Goal: Task Accomplishment & Management: Manage account settings

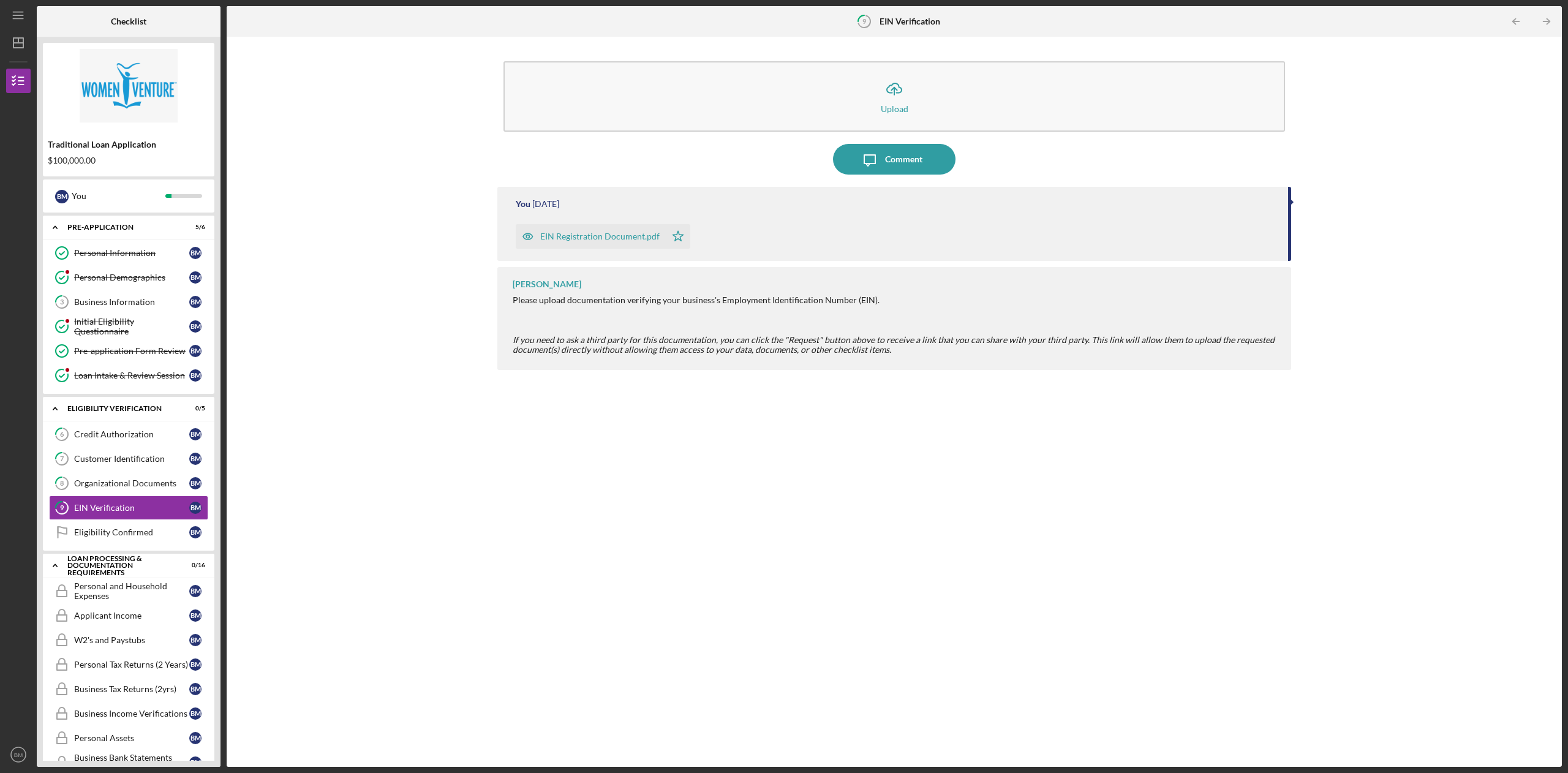
click at [122, 435] on div "Credit Authorization" at bounding box center [131, 434] width 115 height 10
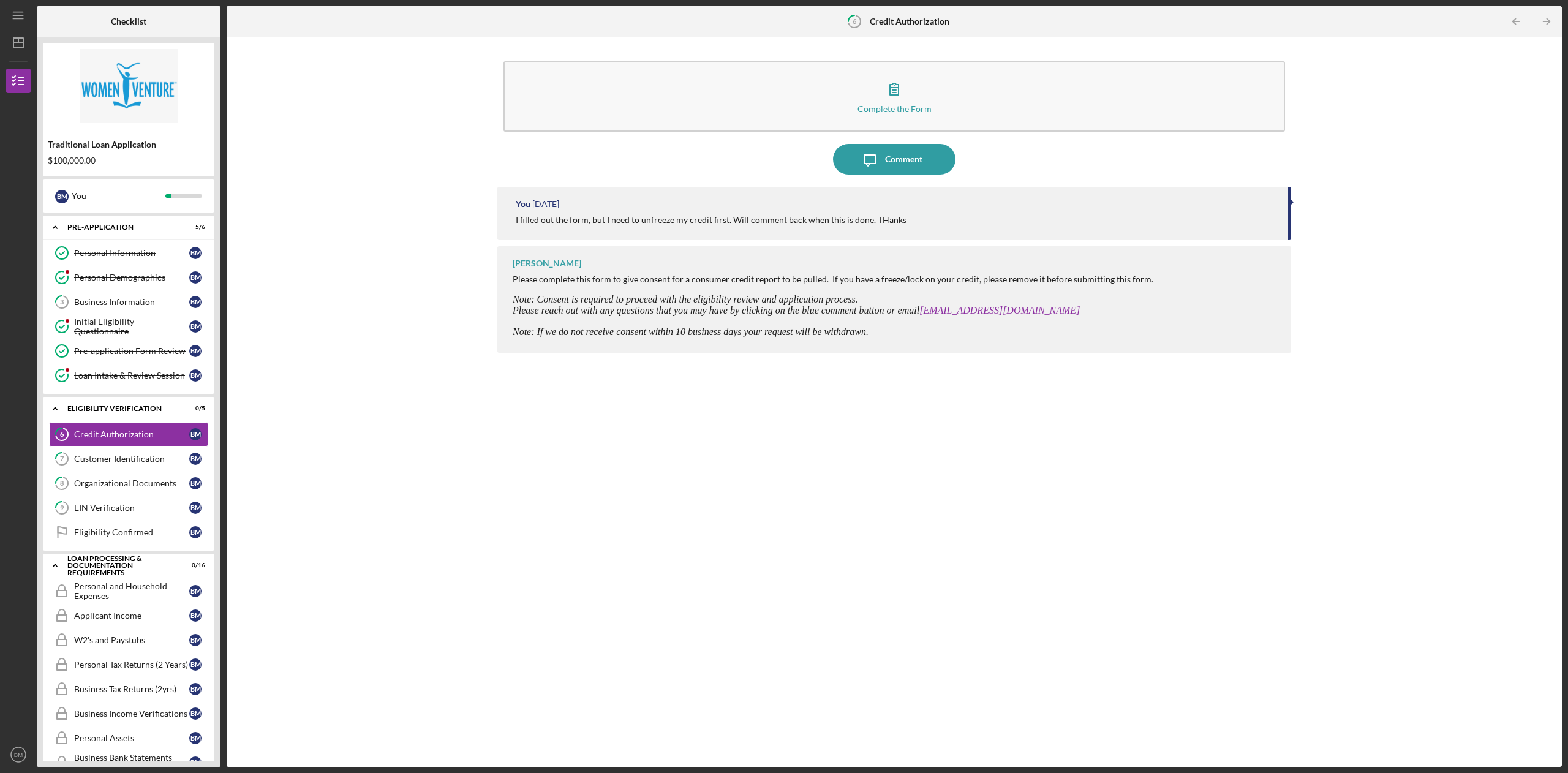
click at [871, 167] on icon "Icon/Message" at bounding box center [869, 159] width 31 height 31
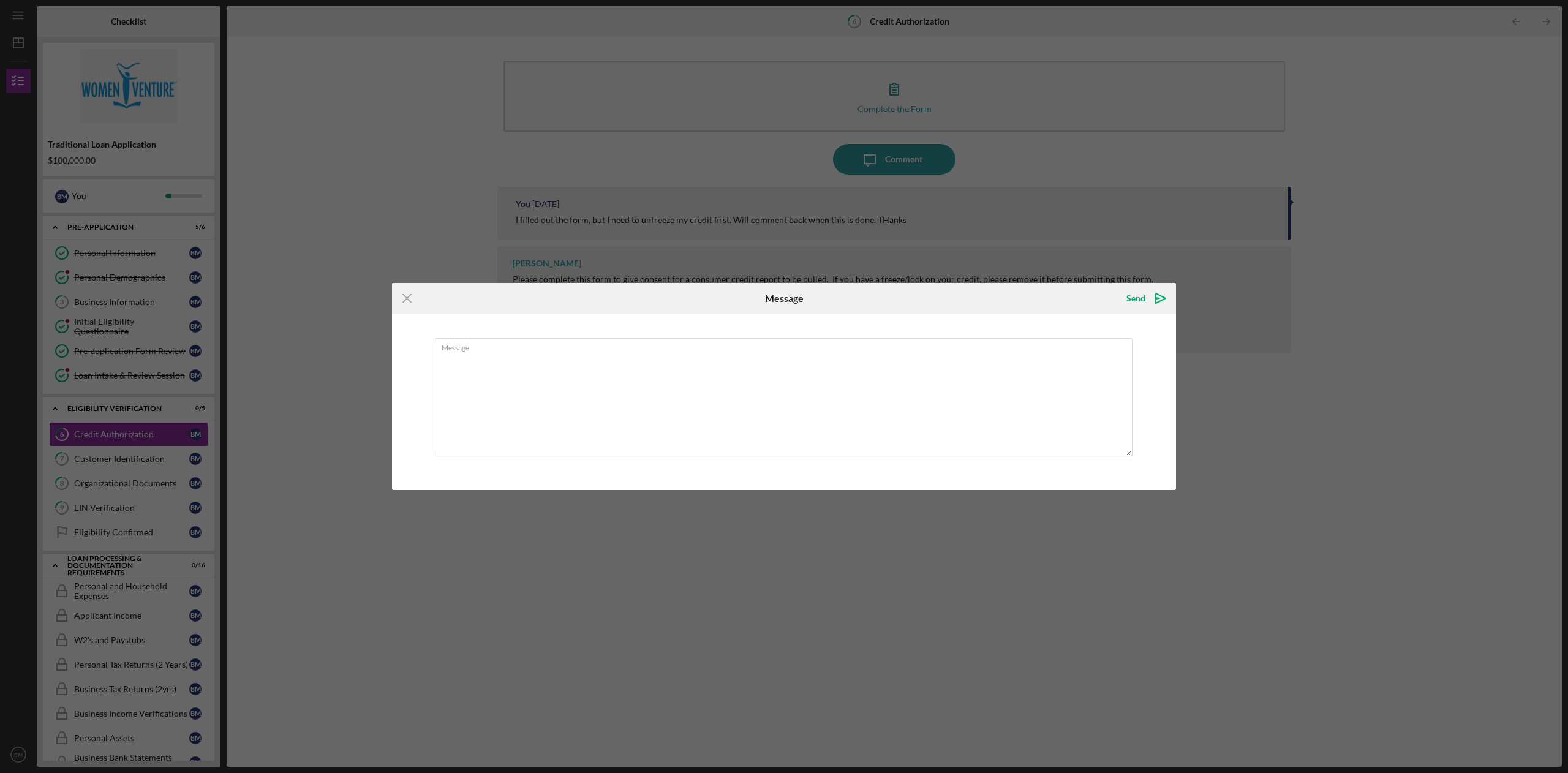
click at [595, 372] on textarea "Message" at bounding box center [784, 397] width 697 height 118
type textarea "e"
drag, startPoint x: 557, startPoint y: 366, endPoint x: 480, endPoint y: 365, distance: 77.0
click at [480, 365] on textarea "credit is unfrozen" at bounding box center [784, 397] width 697 height 118
click at [513, 364] on textarea "credit is unfrozen" at bounding box center [784, 397] width 697 height 118
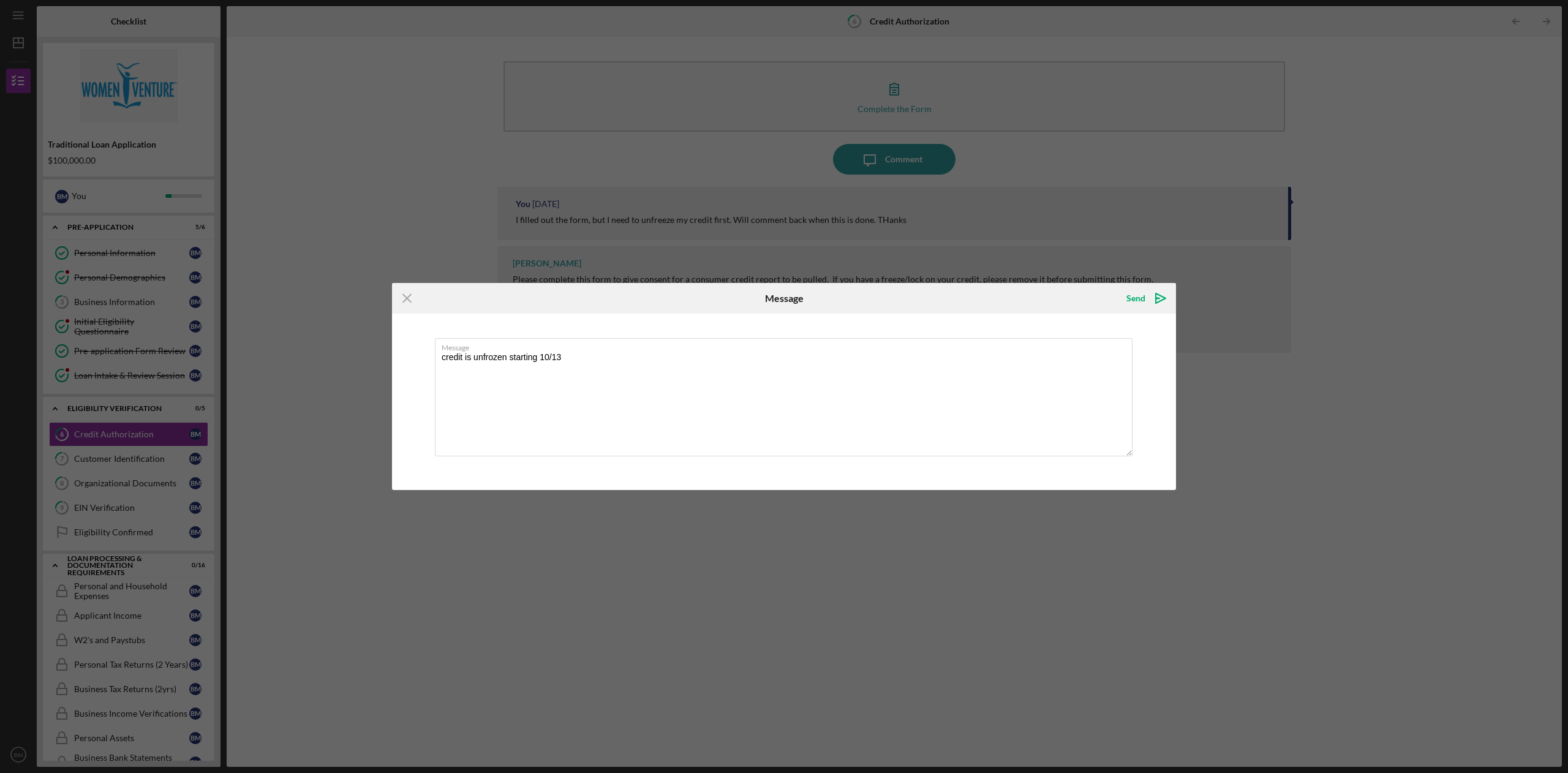
type textarea "credit is unfrozen starting 10/13"
click at [1130, 292] on div "Send" at bounding box center [1136, 298] width 19 height 25
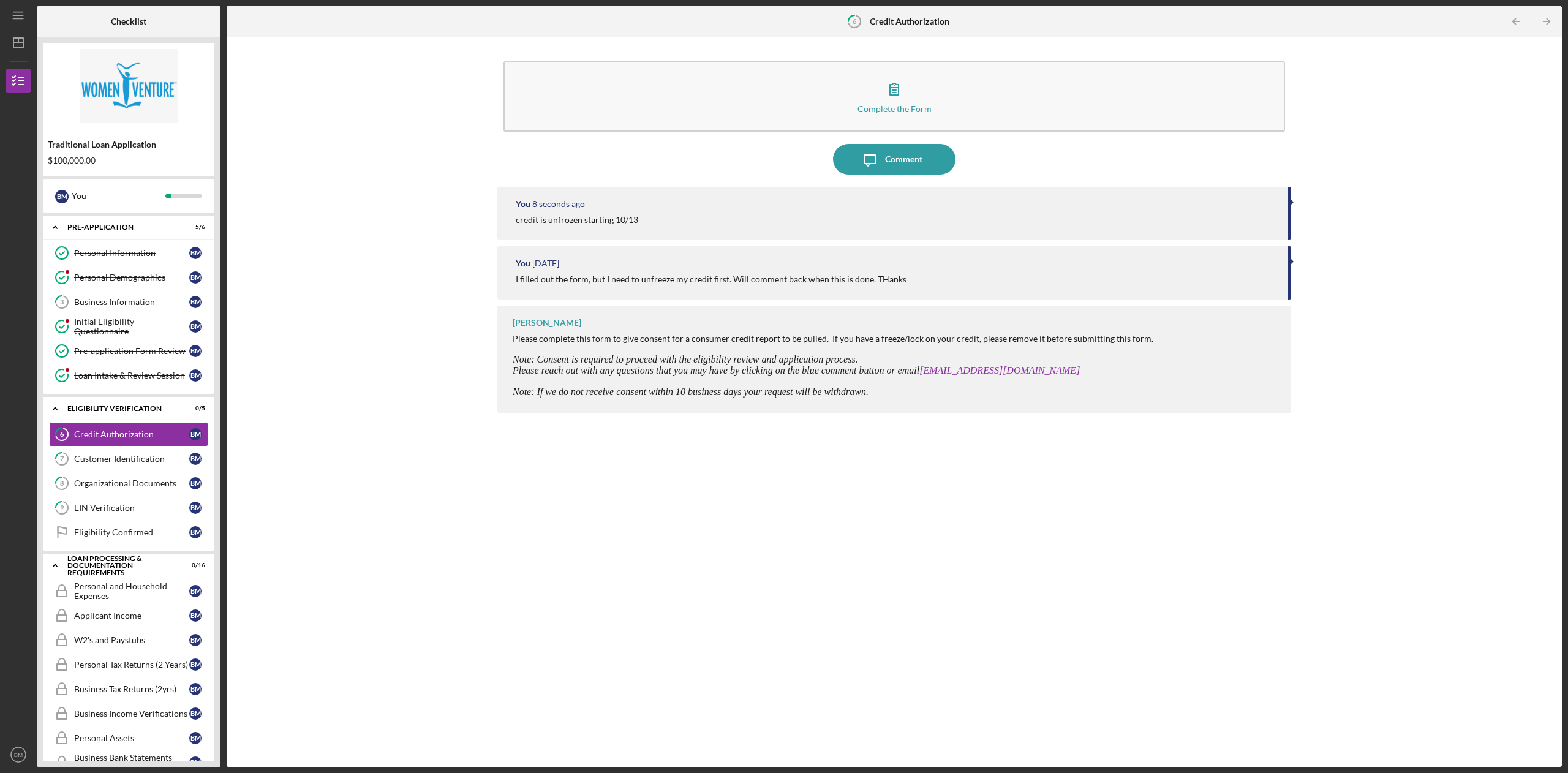
click at [153, 463] on div "Customer Identification" at bounding box center [131, 458] width 115 height 10
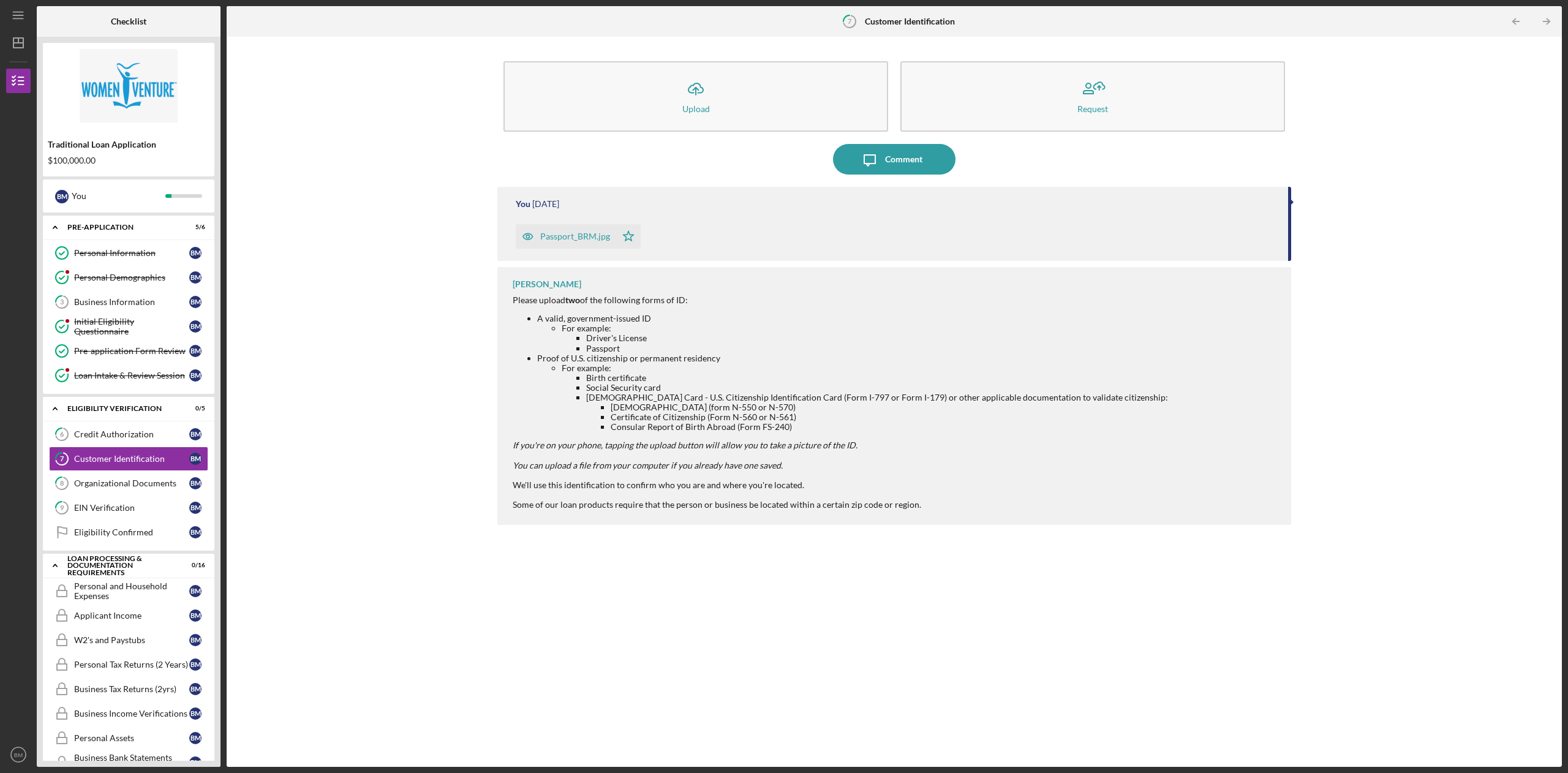
click at [143, 495] on link "8 Organizational Documents B M" at bounding box center [129, 483] width 159 height 25
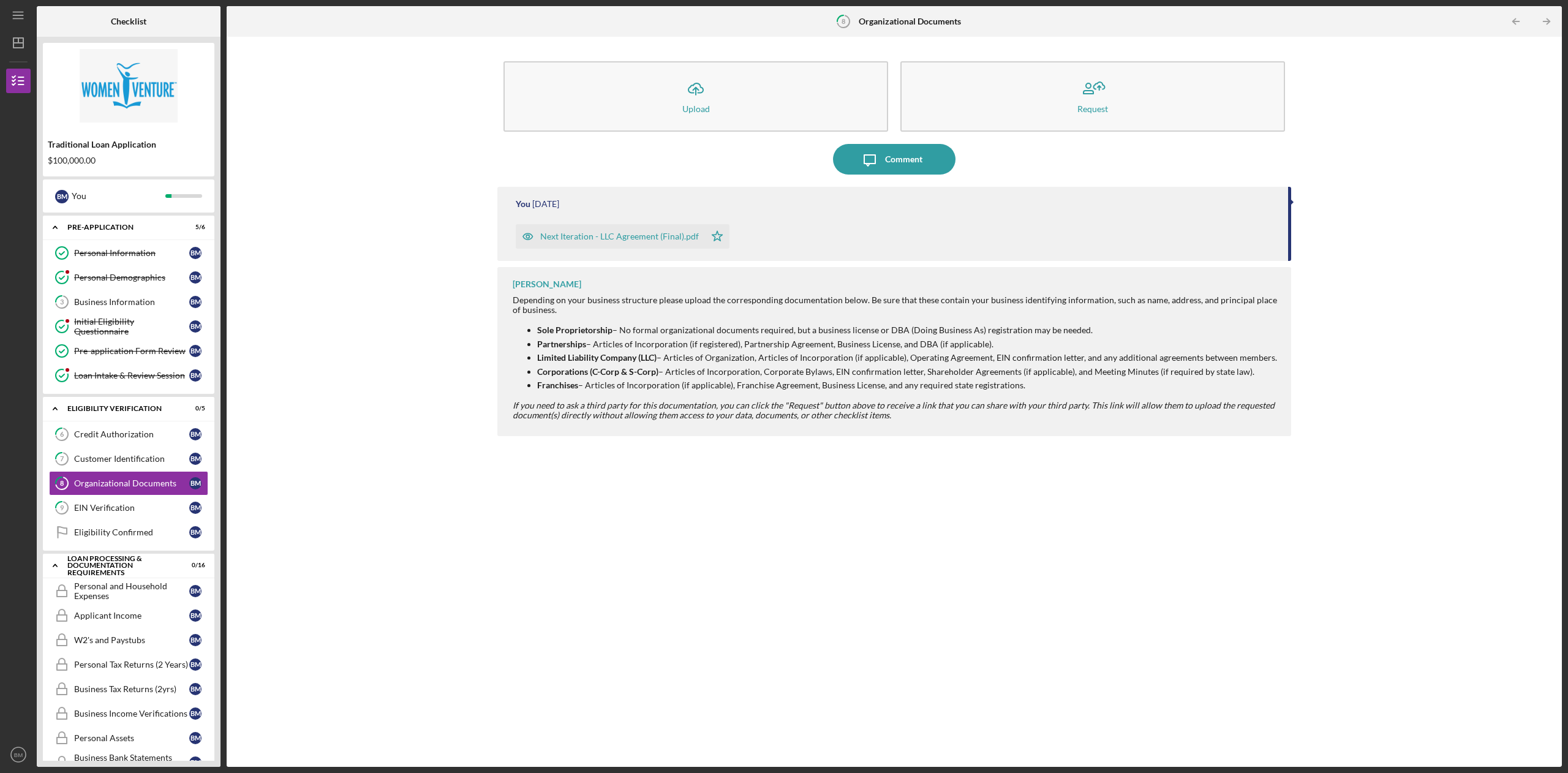
click at [133, 508] on div "EIN Verification" at bounding box center [131, 507] width 115 height 10
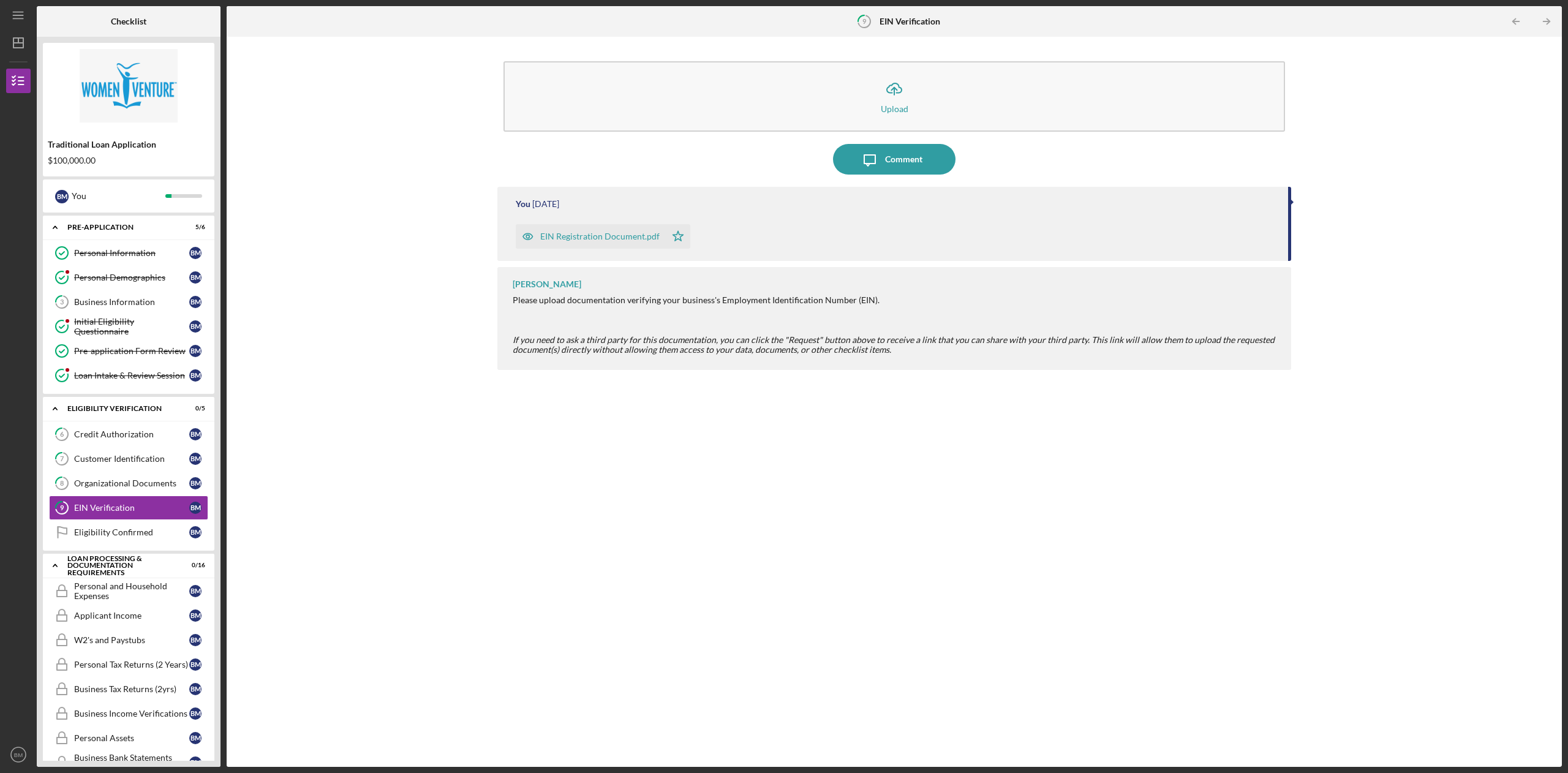
click at [135, 537] on div "Eligibility Confirmed" at bounding box center [131, 532] width 115 height 10
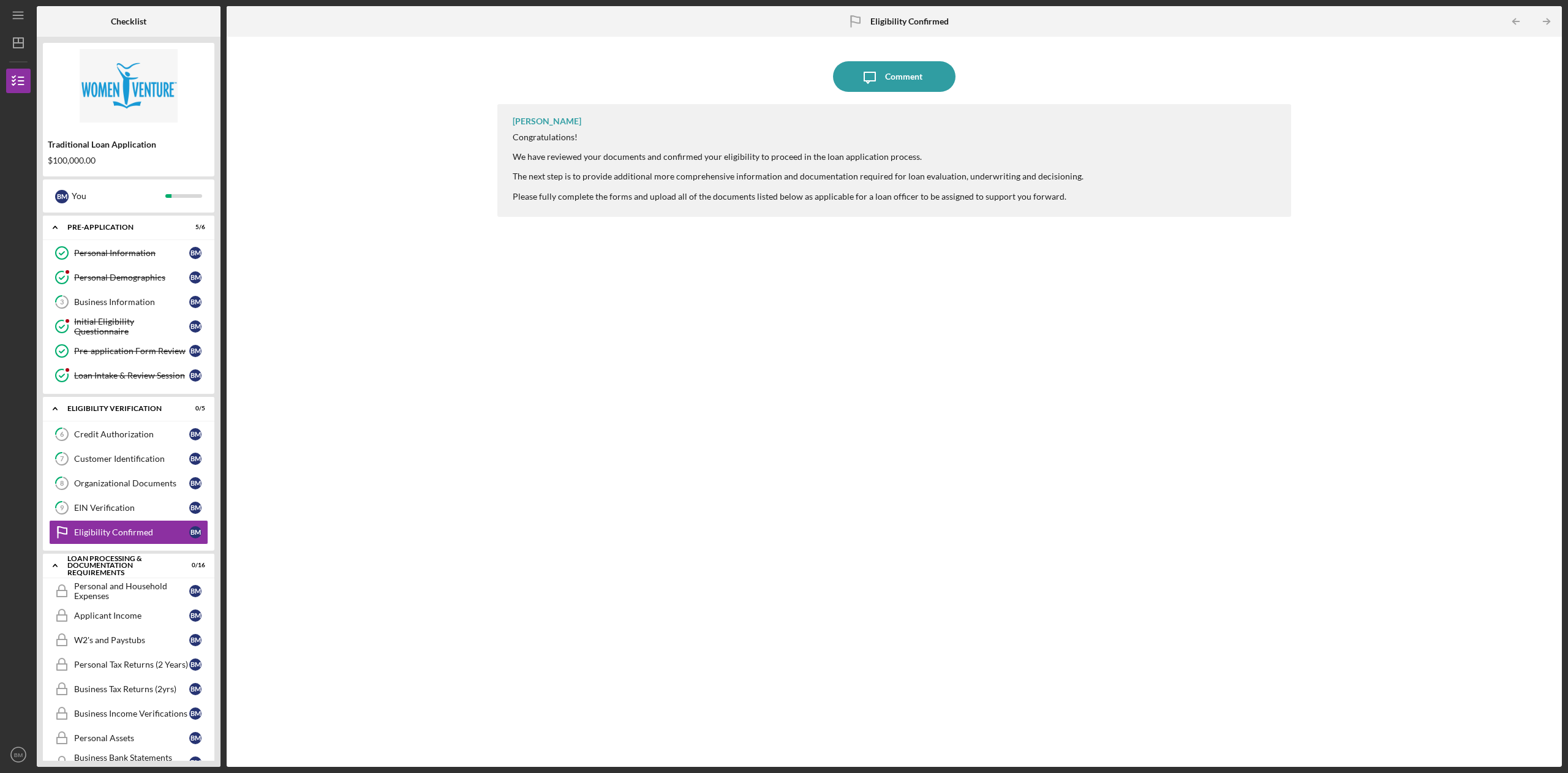
click at [126, 445] on link "6 Credit Authorization B M" at bounding box center [129, 434] width 159 height 25
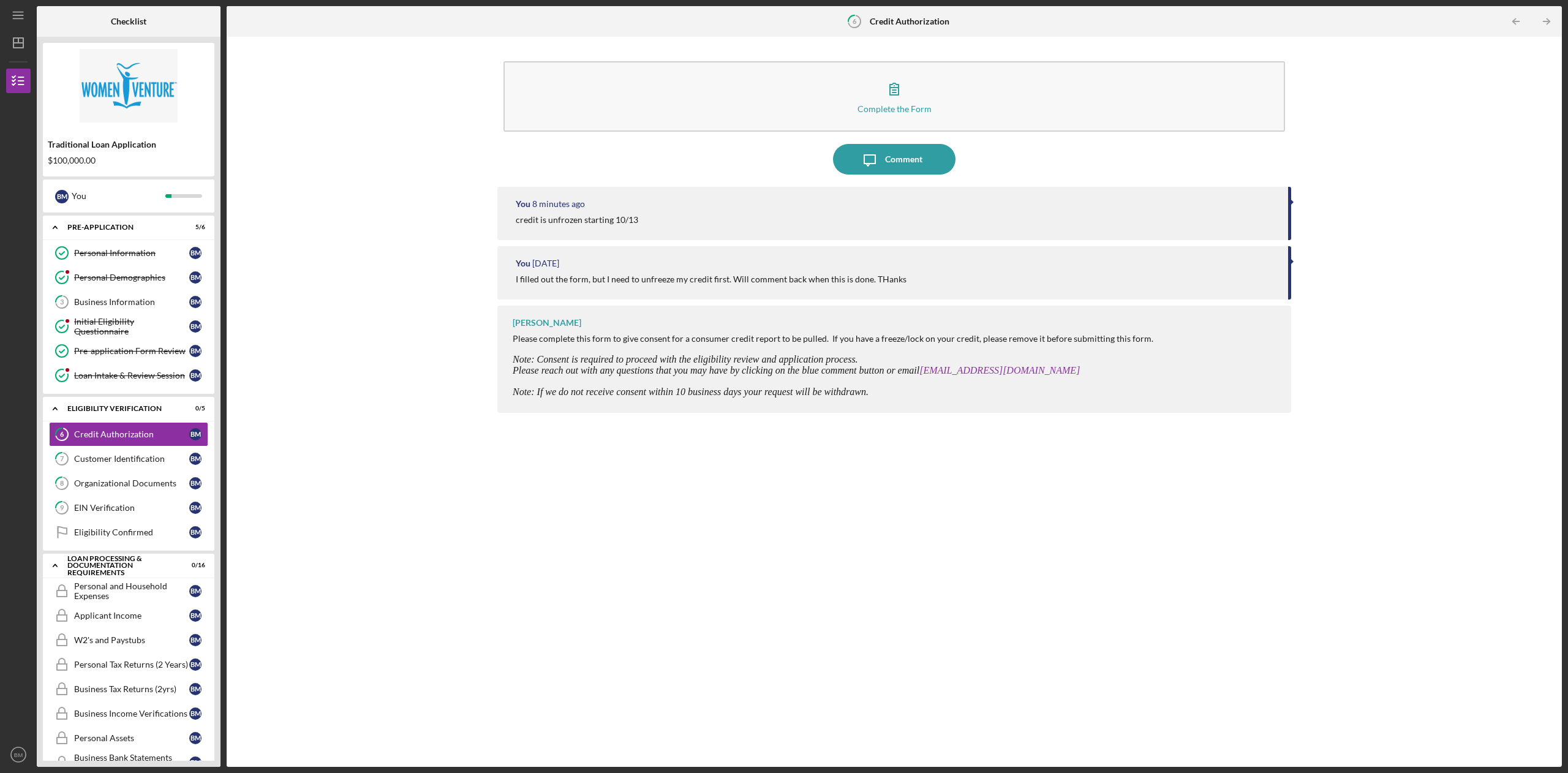
click at [122, 463] on div "Customer Identification" at bounding box center [131, 458] width 115 height 10
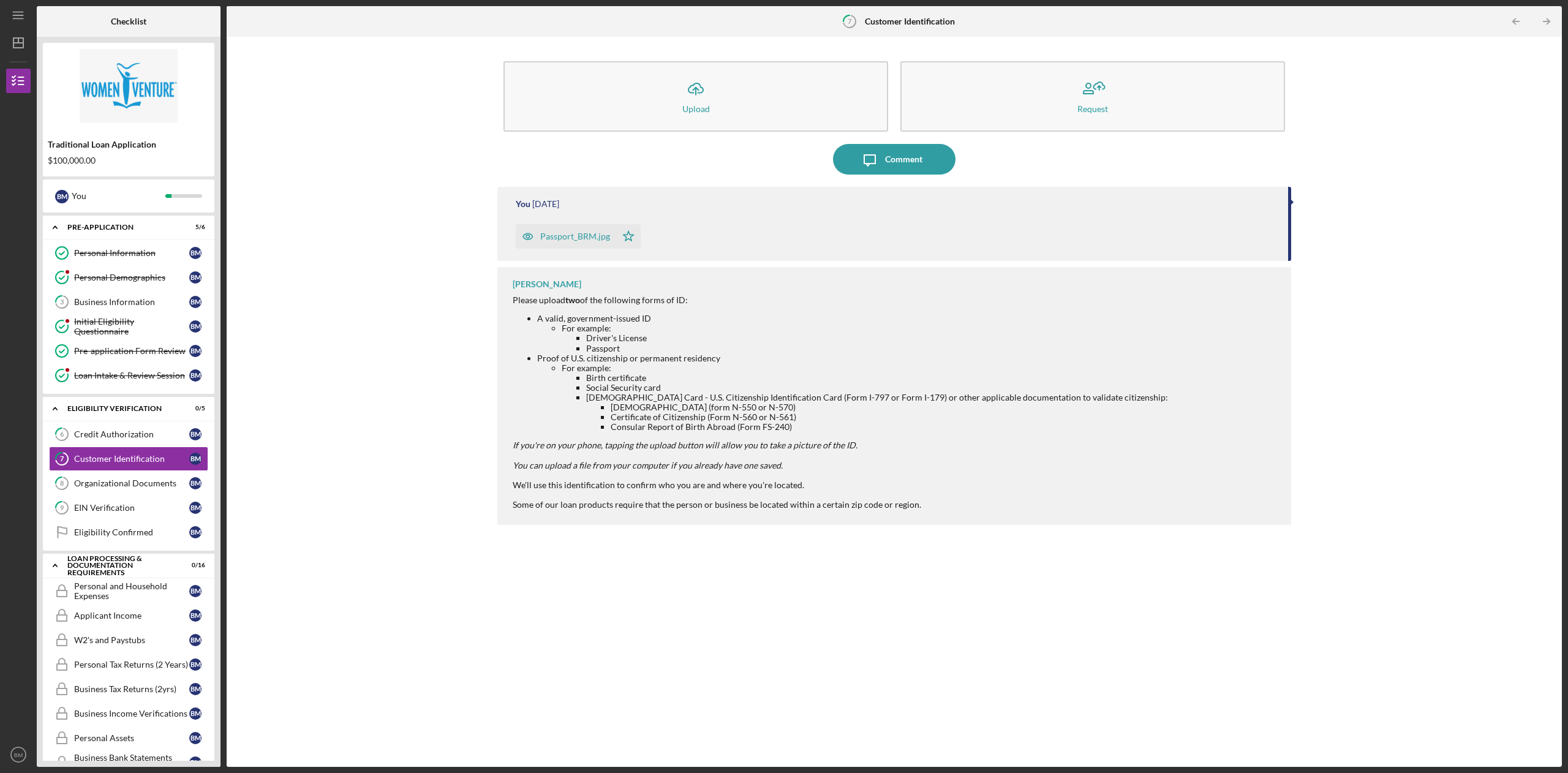
click at [703, 129] on div "Icon/Upload Upload Request" at bounding box center [894, 96] width 794 height 82
click at [699, 104] on div "Upload" at bounding box center [695, 109] width 27 height 9
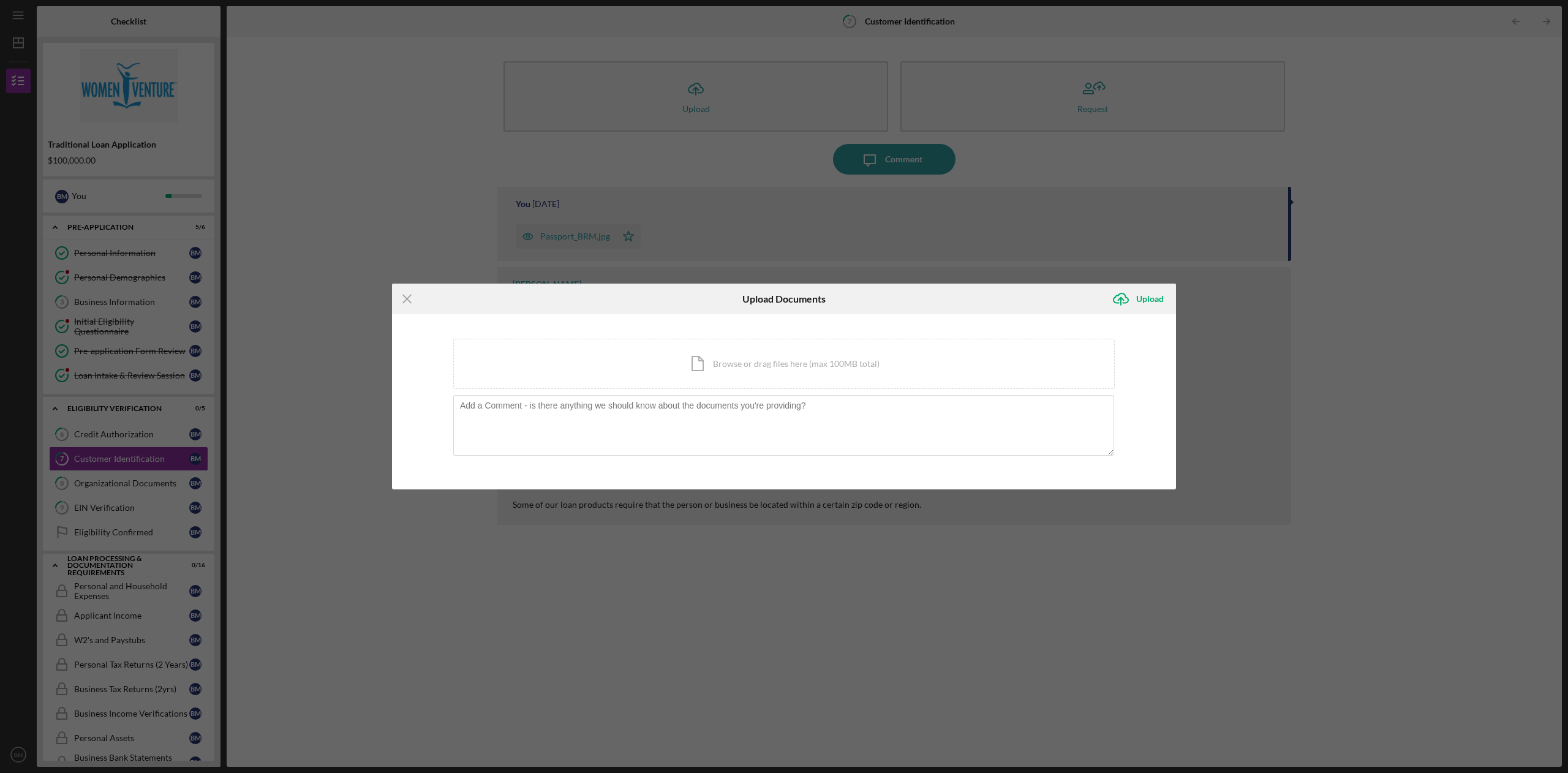
click at [734, 363] on div "Icon/Document Browse or drag files here (max 100MB total) Tap to choose files o…" at bounding box center [784, 364] width 661 height 50
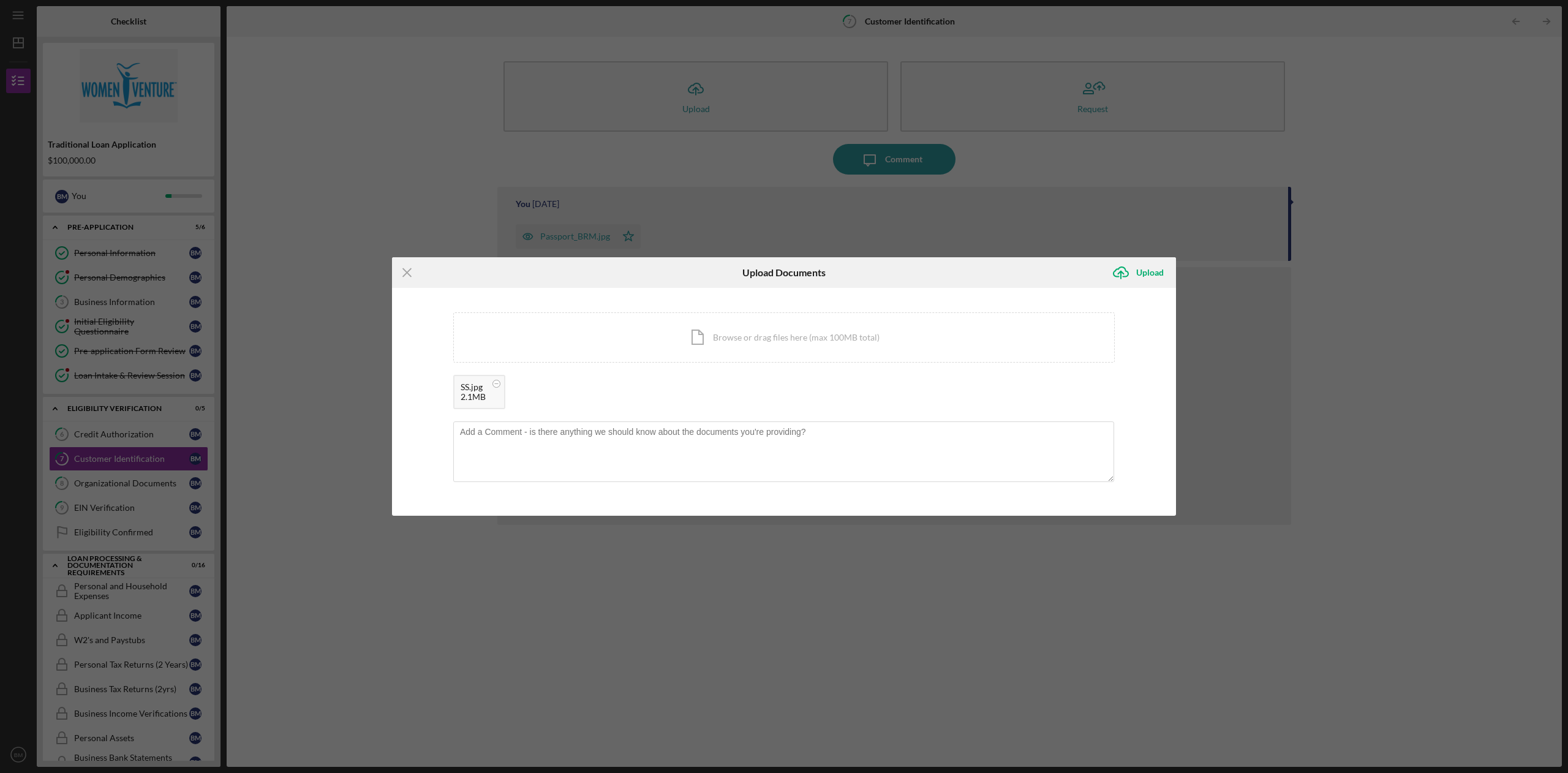
click at [1145, 284] on div "Upload" at bounding box center [1149, 272] width 27 height 25
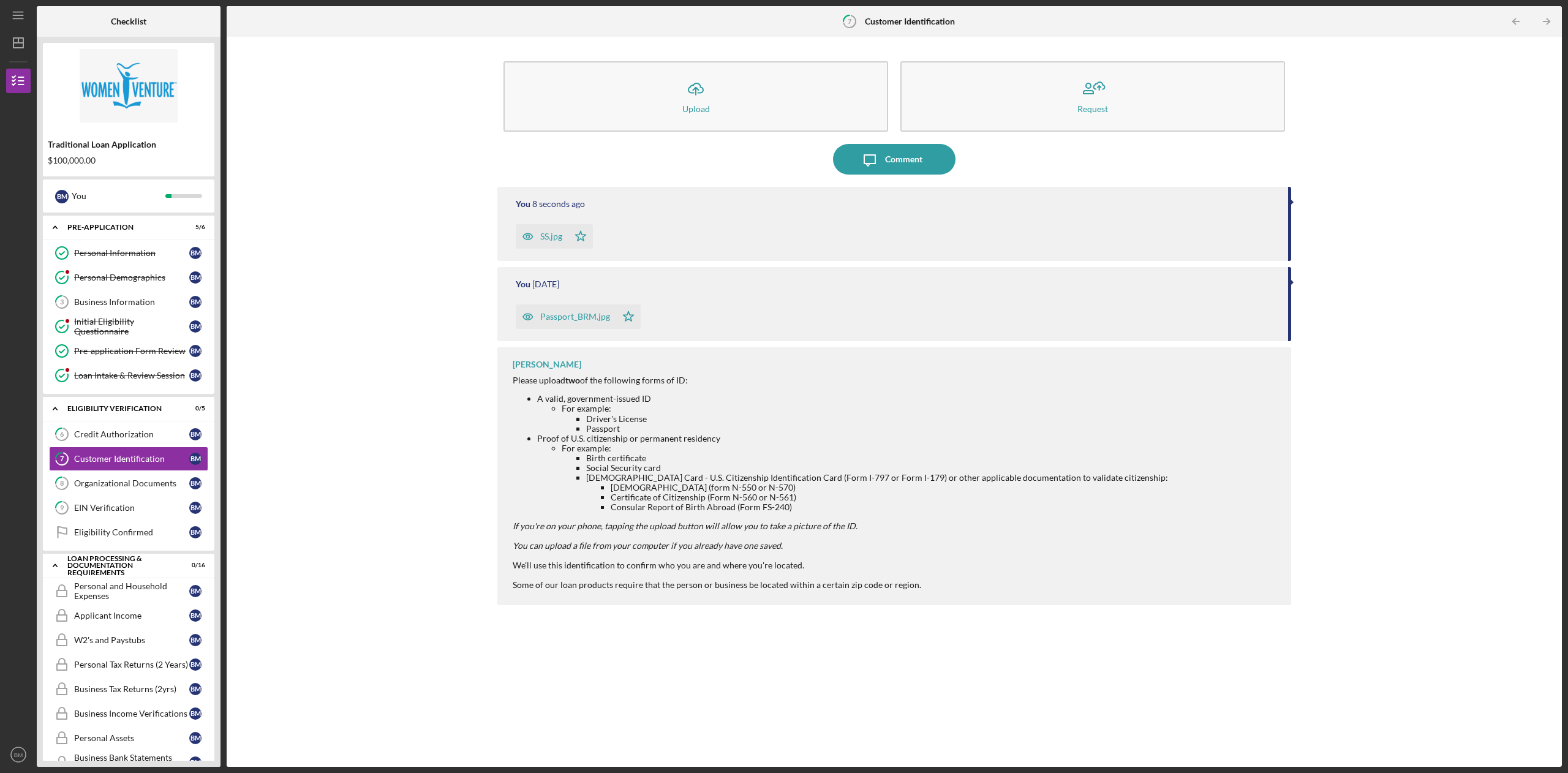
click at [1272, 216] on div "You 8 seconds ago SS.jpg Icon/Star" at bounding box center [894, 224] width 794 height 74
click at [890, 153] on div "Comment" at bounding box center [903, 159] width 37 height 31
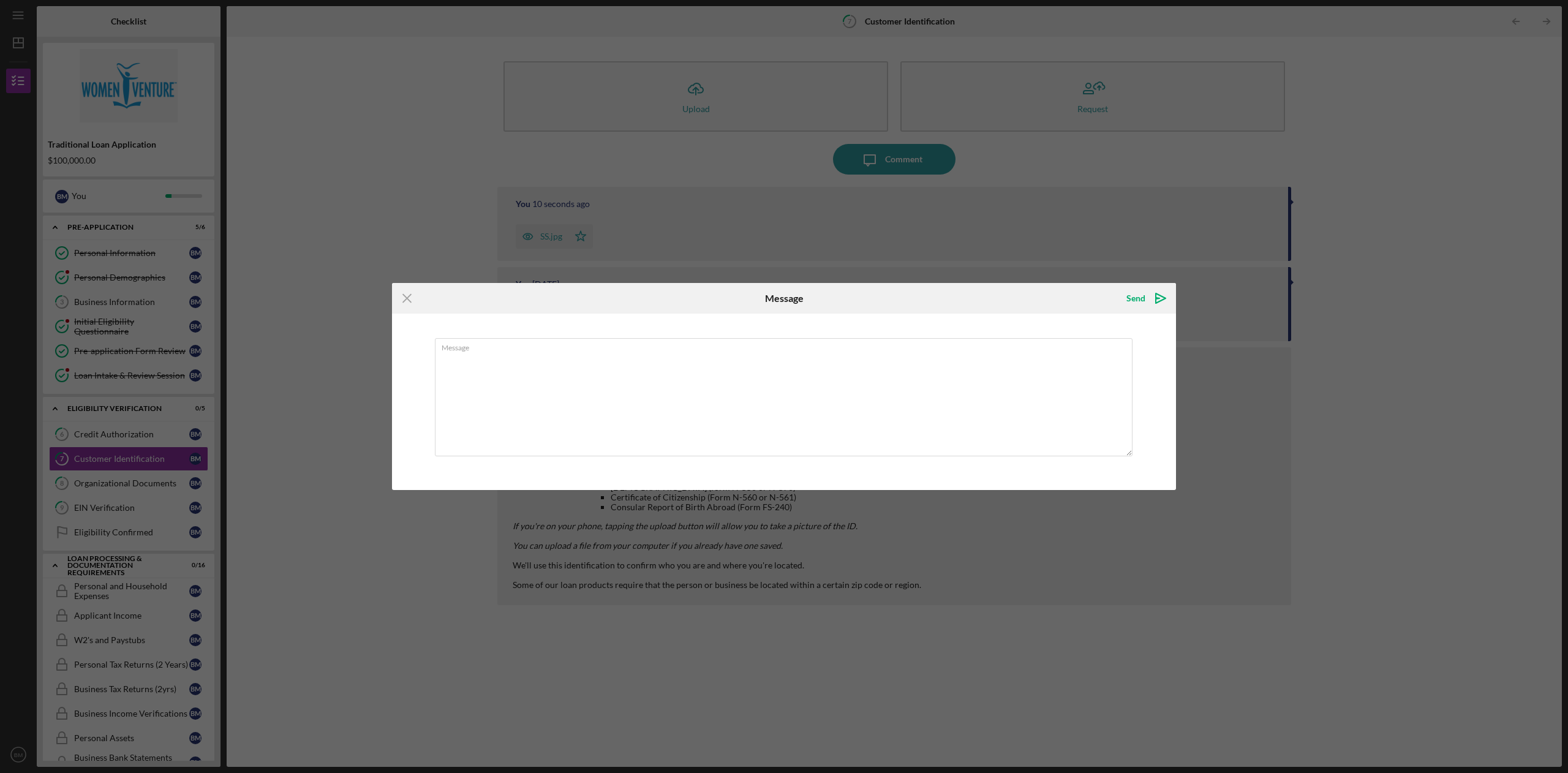
click at [601, 369] on textarea "Message" at bounding box center [784, 397] width 697 height 118
type textarea "Please let me know if you need anything else here. thanks"
click at [1142, 301] on div "Send" at bounding box center [1136, 298] width 19 height 25
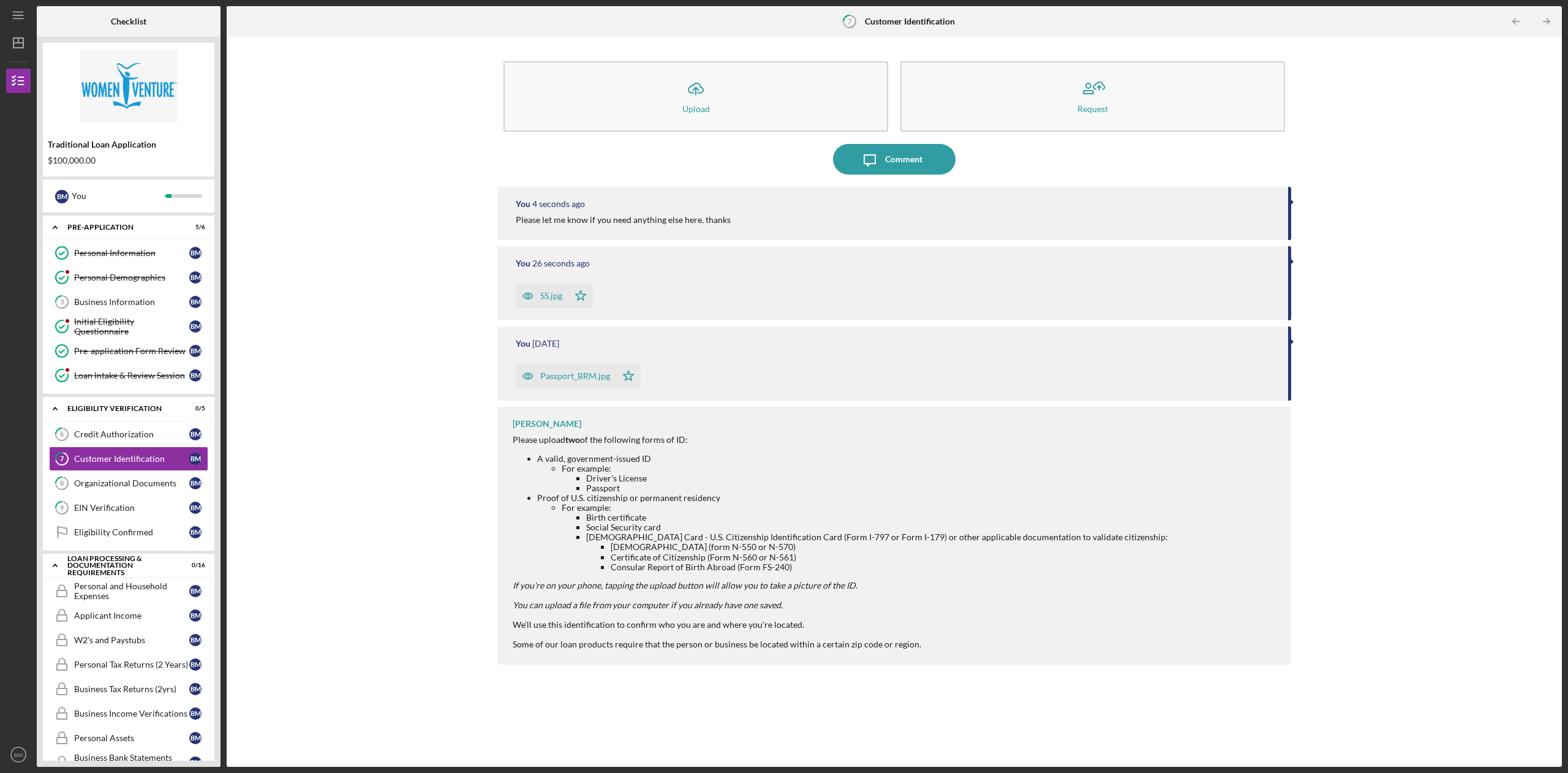
click at [149, 477] on link "8 Organizational Documents B M" at bounding box center [129, 483] width 159 height 25
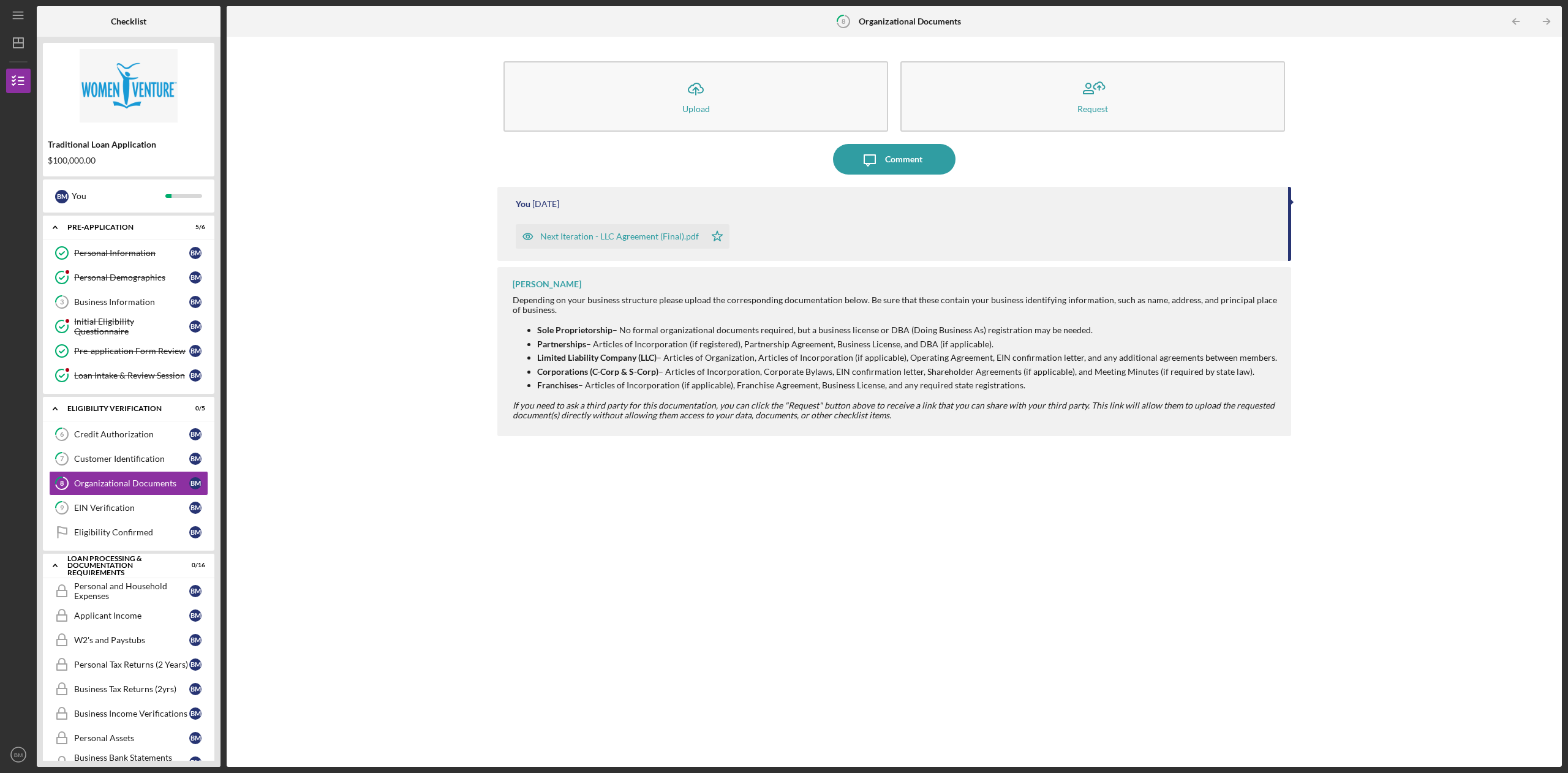
click at [136, 419] on div "Icon/Expander Eligibility Verification 0 / 5" at bounding box center [129, 409] width 171 height 25
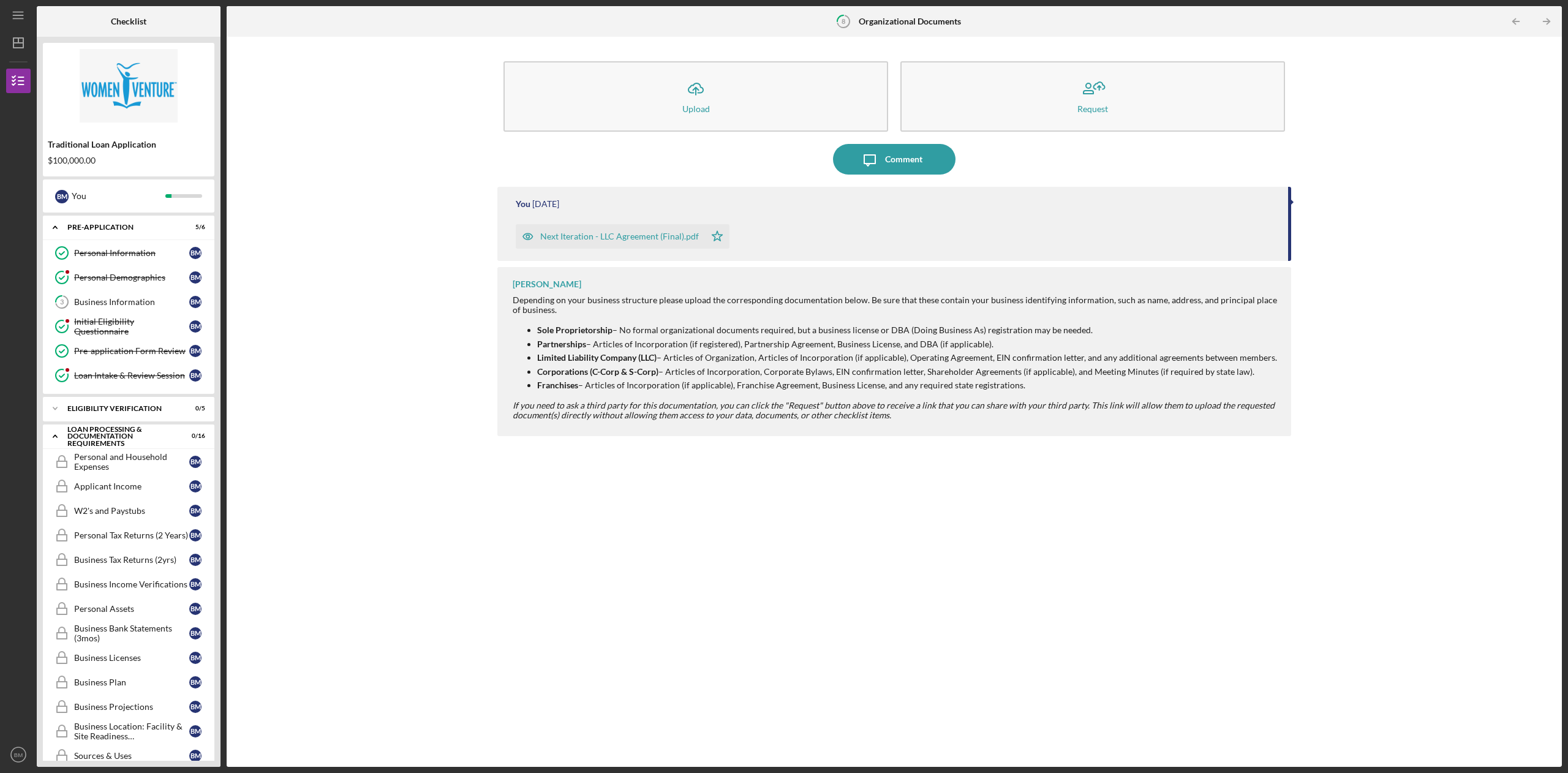
click at [145, 409] on div "Eligibility Verification" at bounding box center [120, 408] width 107 height 7
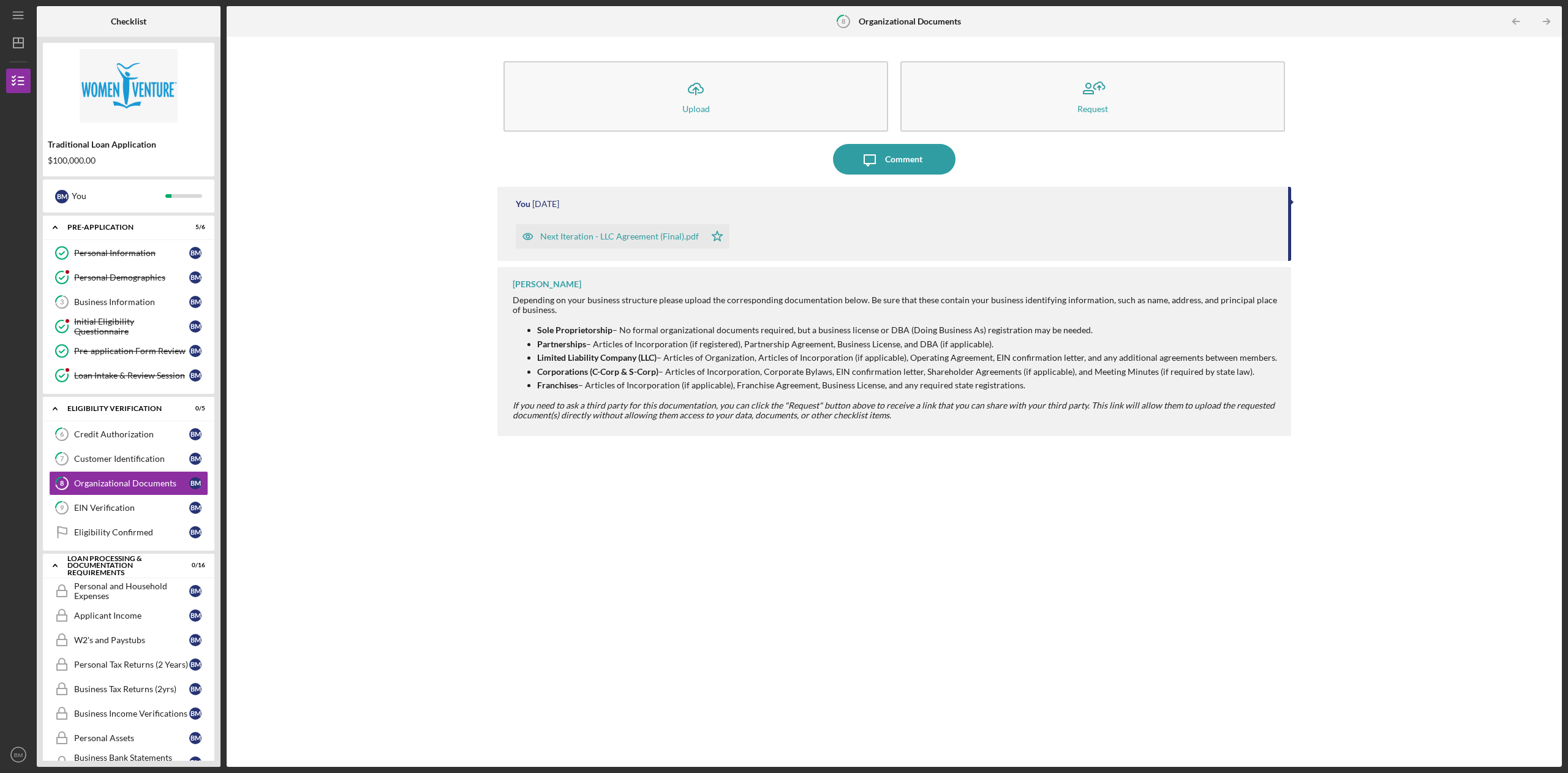
click at [136, 439] on div "Credit Authorization" at bounding box center [131, 434] width 115 height 10
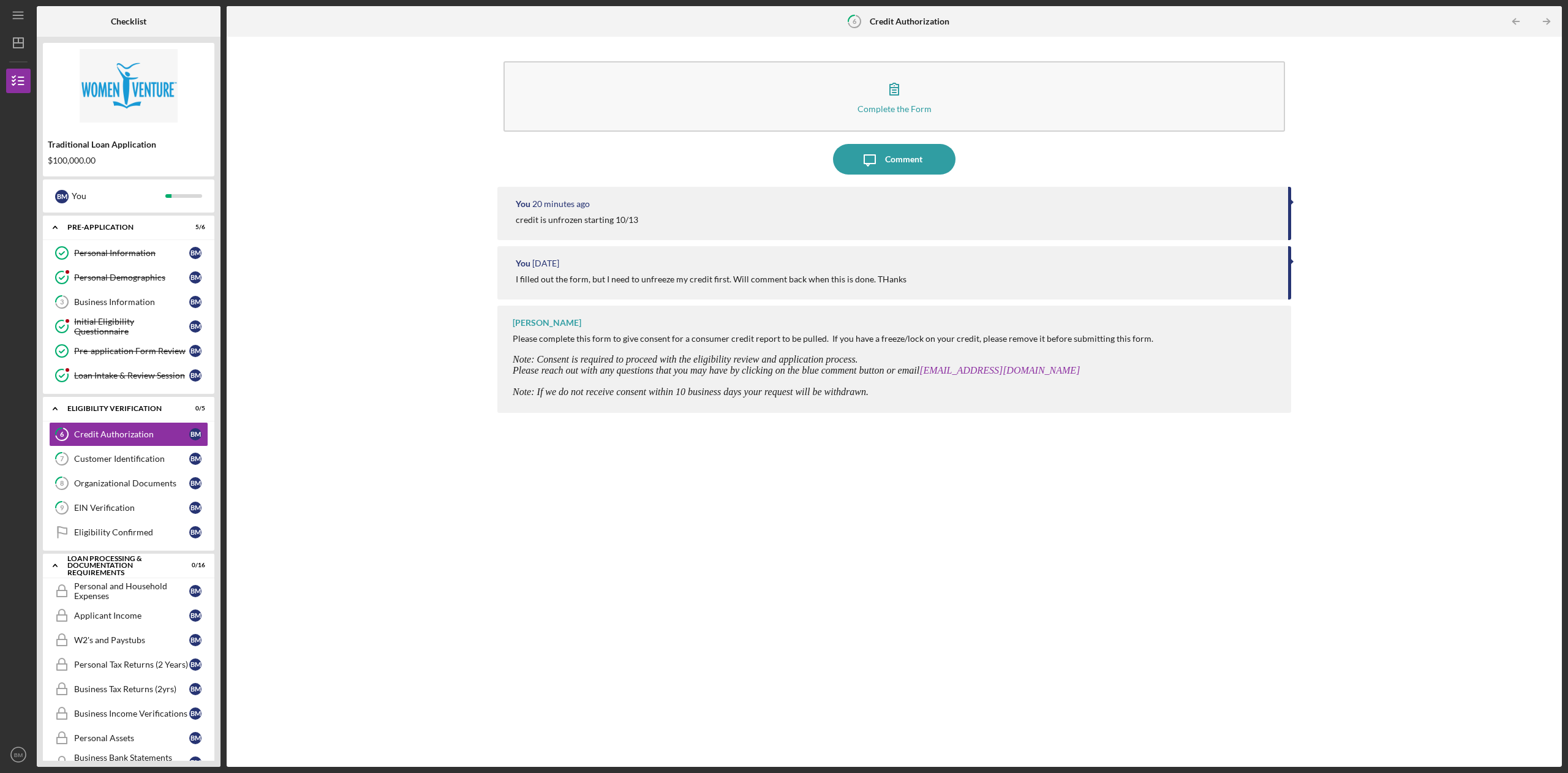
click at [135, 469] on link "7 Customer Identification B M" at bounding box center [129, 458] width 159 height 25
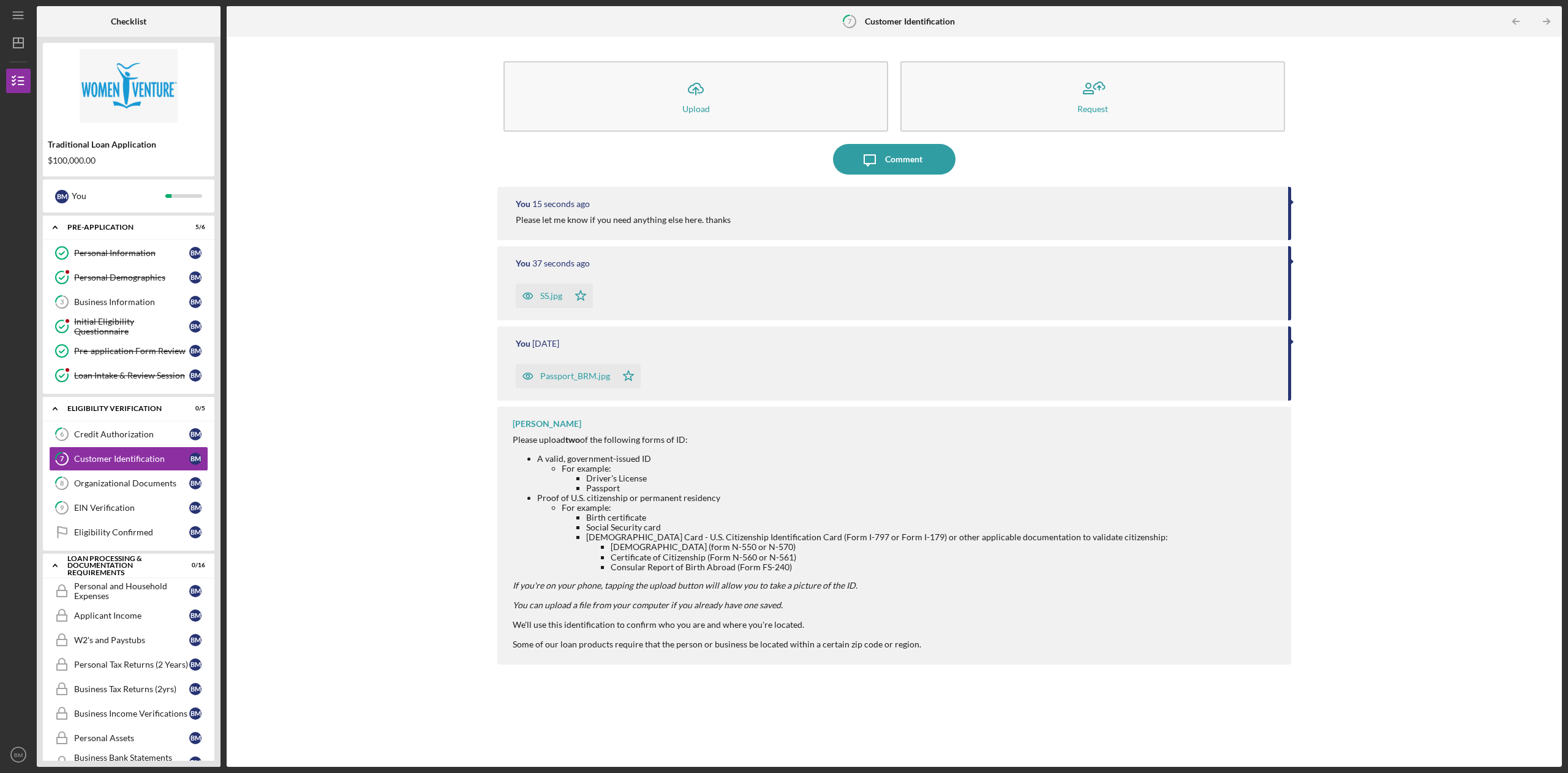
click at [131, 481] on link "8 Organizational Documents B M" at bounding box center [129, 483] width 159 height 25
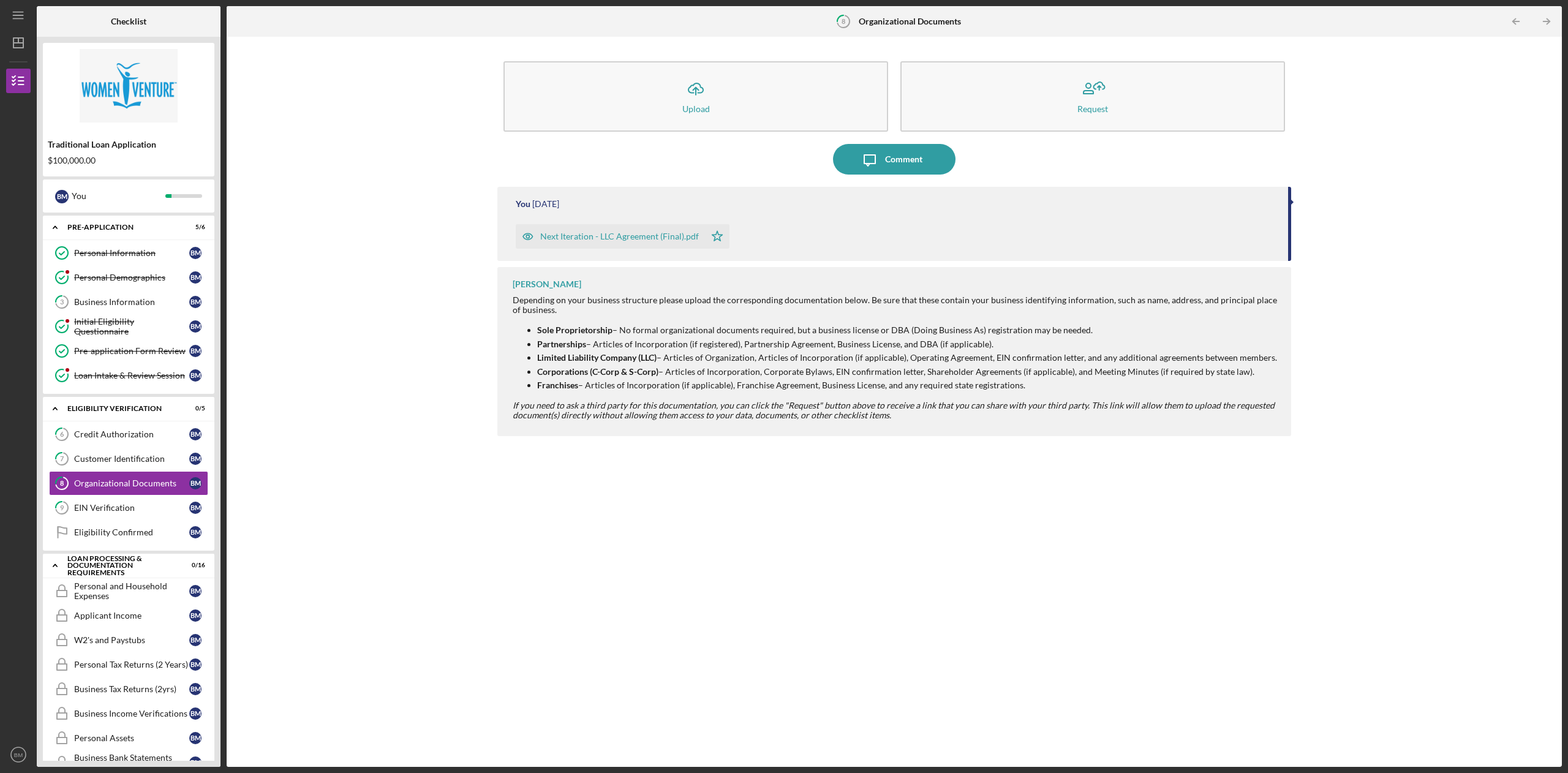
click at [123, 509] on div "EIN Verification" at bounding box center [131, 507] width 115 height 10
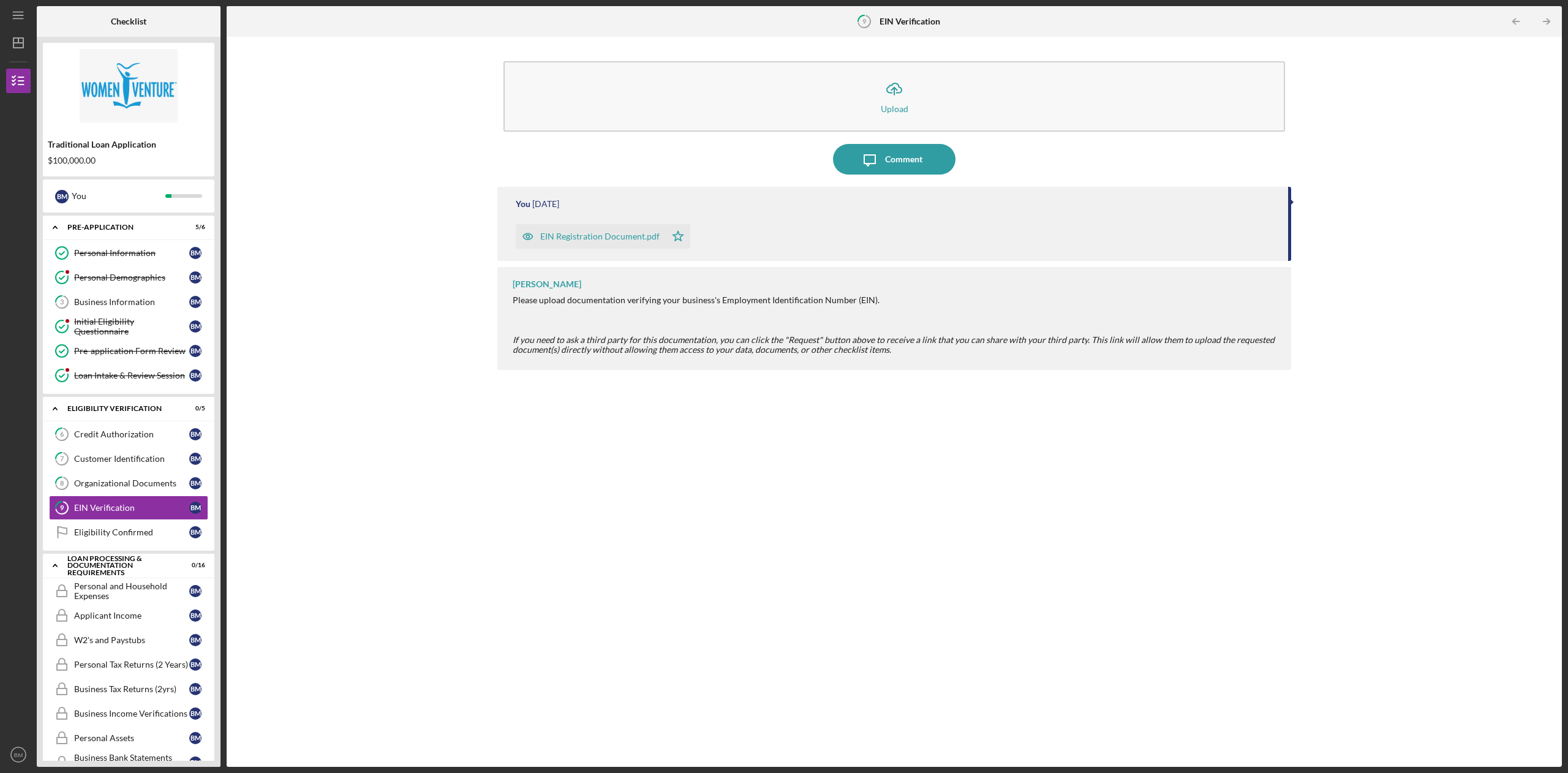
click at [122, 537] on div "Eligibility Confirmed" at bounding box center [131, 532] width 115 height 10
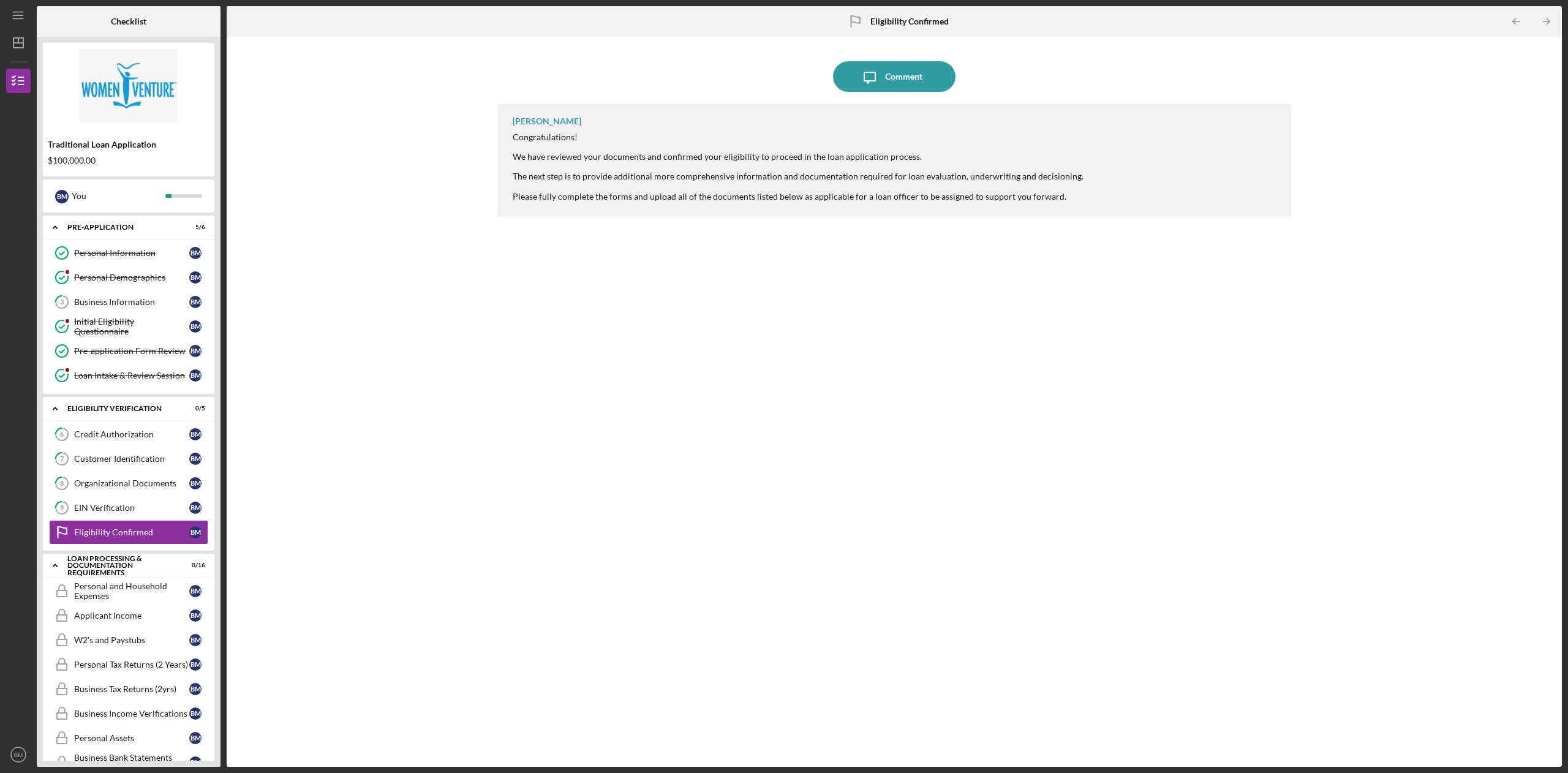
click at [59, 415] on icon "Icon/Expander" at bounding box center [55, 408] width 25 height 25
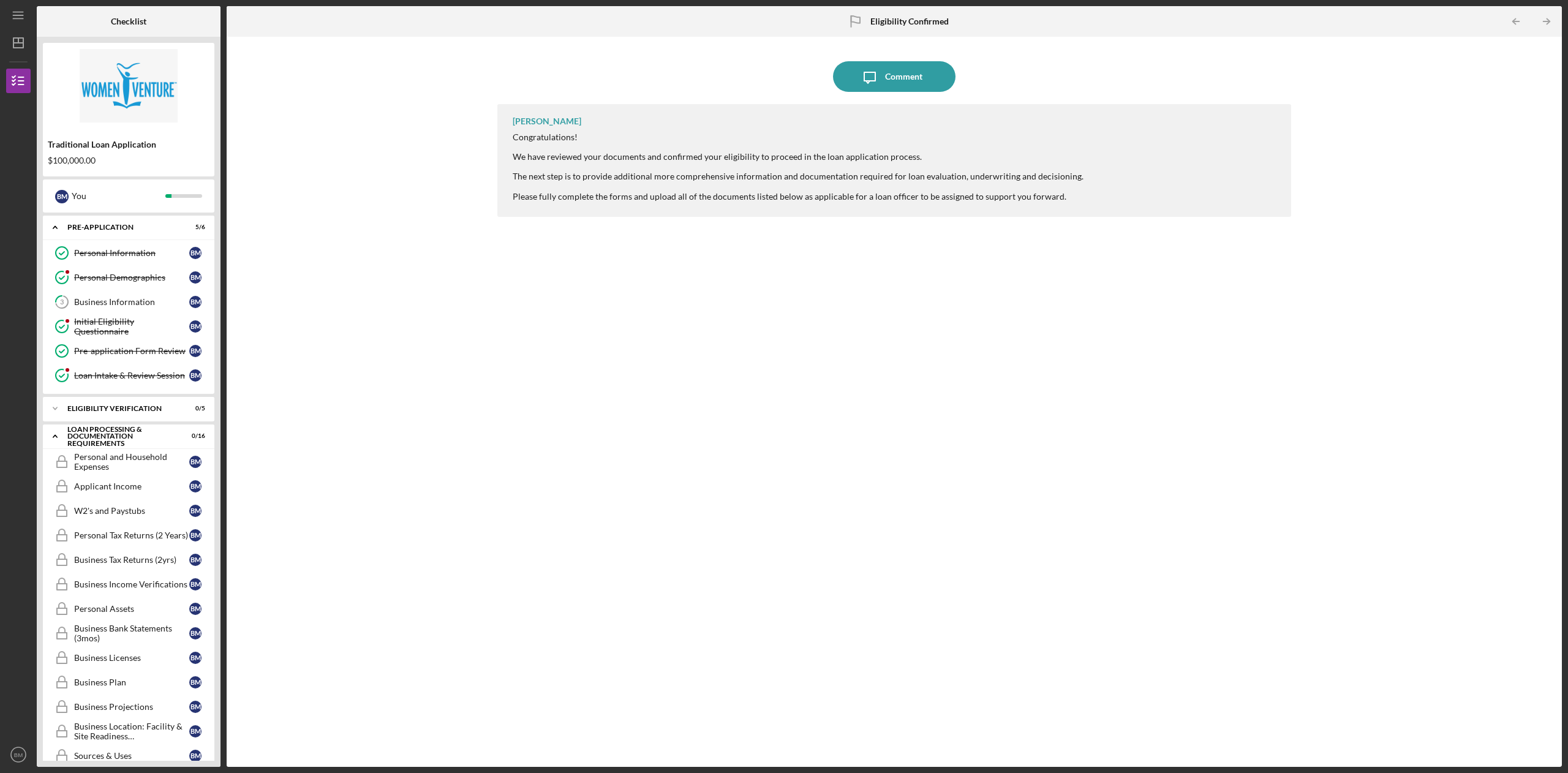
scroll to position [157, 0]
